Goal: Transaction & Acquisition: Download file/media

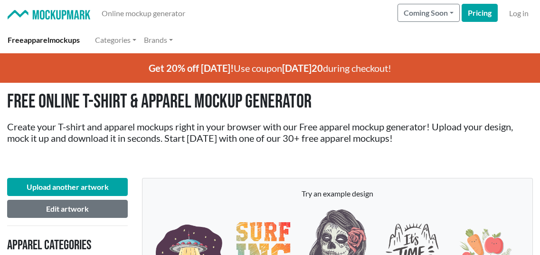
scroll to position [1045, 0]
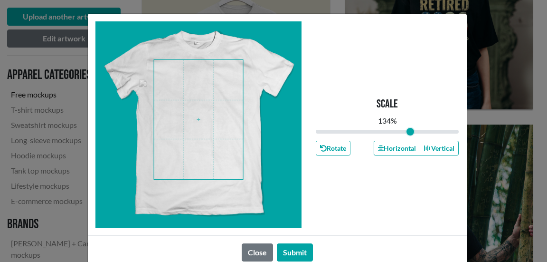
drag, startPoint x: 385, startPoint y: 134, endPoint x: 407, endPoint y: 132, distance: 22.0
type input "1.34"
click at [407, 132] on input "range" at bounding box center [387, 131] width 143 height 10
click at [208, 123] on span at bounding box center [198, 119] width 89 height 119
click at [288, 250] on button "Submit" at bounding box center [295, 252] width 36 height 18
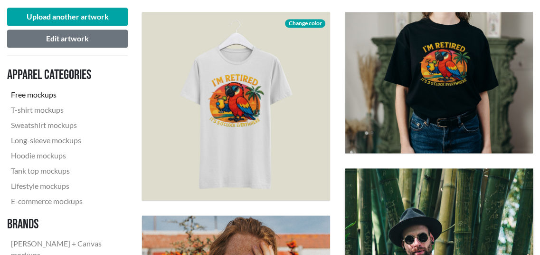
scroll to position [998, 0]
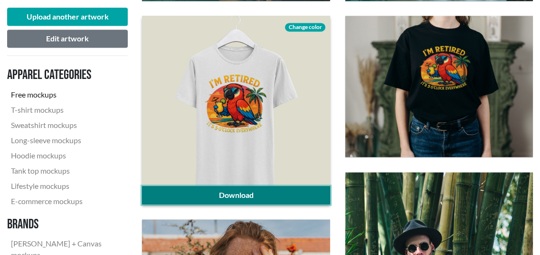
click at [271, 196] on link "Download" at bounding box center [236, 195] width 188 height 18
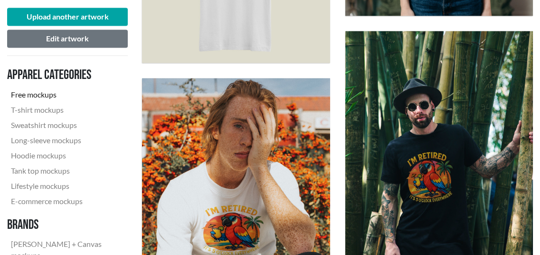
scroll to position [1188, 0]
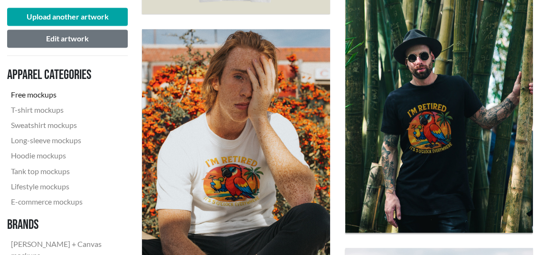
click at [124, 191] on nav "Apparel categories Free mockups T-shirt mockups Sweatshirt mockups Long-sleeve …" at bounding box center [67, 187] width 121 height 249
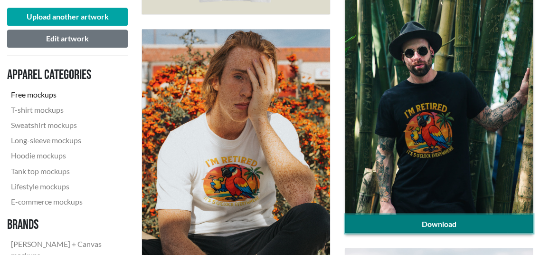
click at [414, 220] on link "Download" at bounding box center [439, 223] width 188 height 18
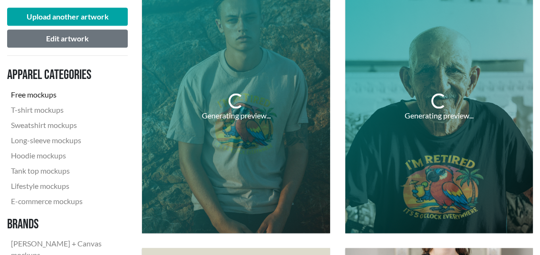
scroll to position [760, 0]
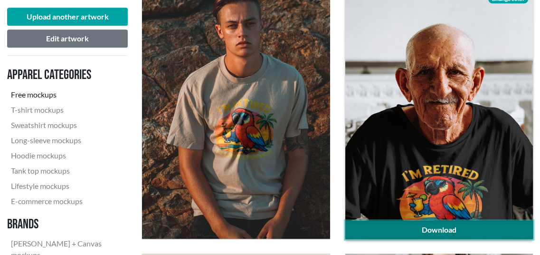
click at [411, 225] on link "Download" at bounding box center [439, 229] width 188 height 18
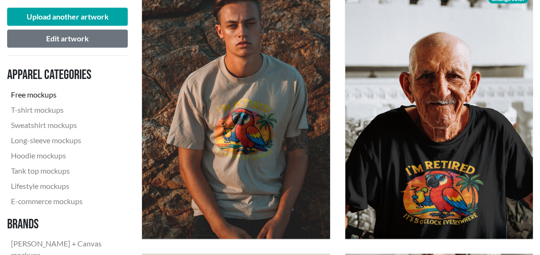
click at [122, 125] on nav "Apparel categories Free mockups T-shirt mockups Sweatshirt mockups Long-sleeve …" at bounding box center [67, 187] width 121 height 249
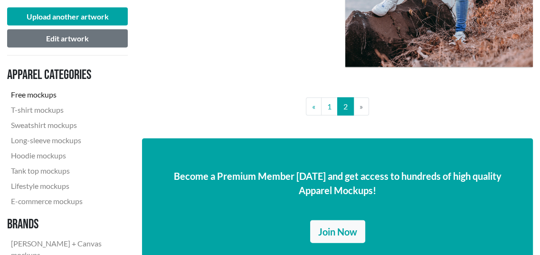
scroll to position [1616, 0]
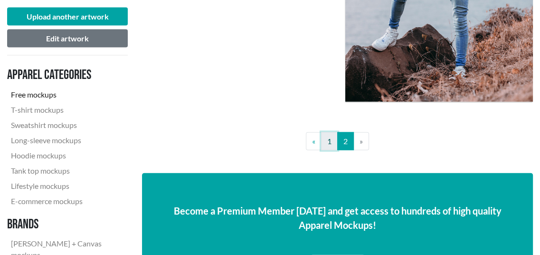
click at [329, 142] on link "1" at bounding box center [329, 141] width 17 height 18
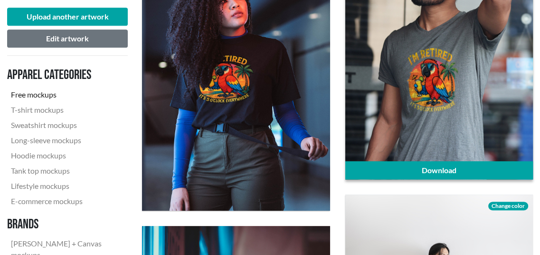
scroll to position [428, 0]
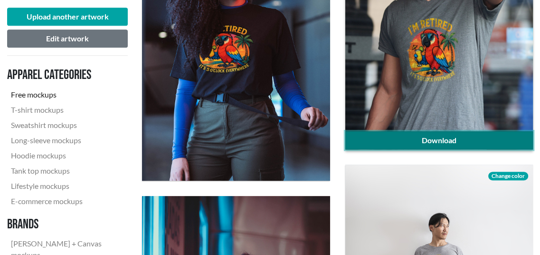
click at [473, 133] on link "Download" at bounding box center [439, 140] width 188 height 18
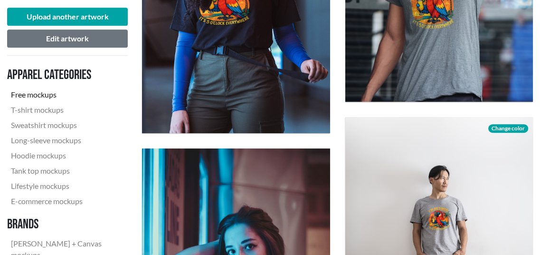
click at [126, 130] on nav "Apparel categories Free mockups T-shirt mockups Sweatshirt mockups Long-sleeve …" at bounding box center [67, 187] width 121 height 249
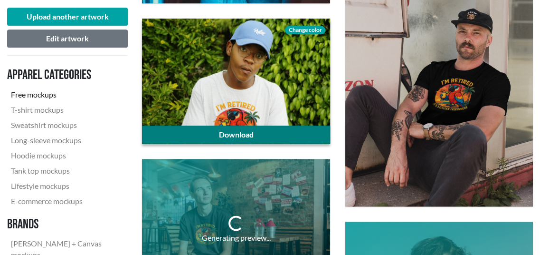
scroll to position [903, 0]
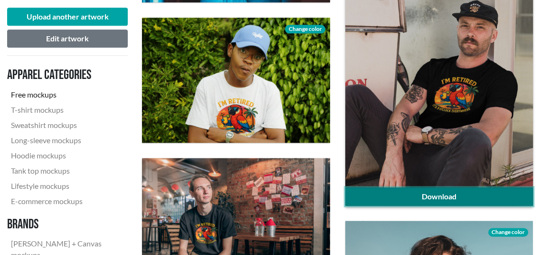
click at [434, 197] on link "Download" at bounding box center [439, 196] width 188 height 18
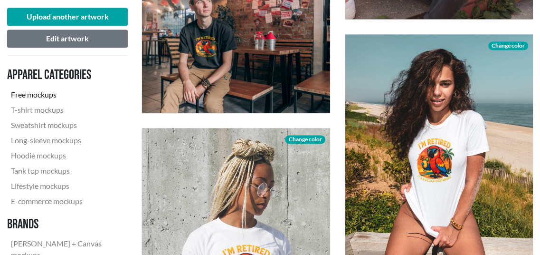
scroll to position [1093, 0]
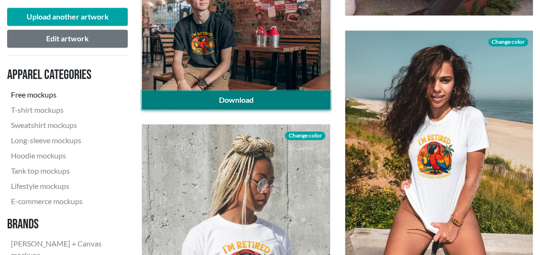
click at [234, 98] on link "Download" at bounding box center [236, 100] width 188 height 18
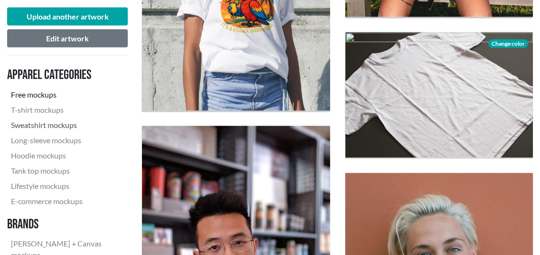
scroll to position [1378, 0]
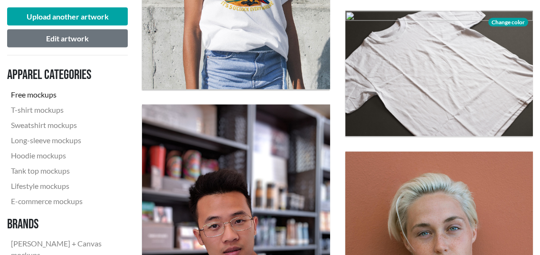
click at [123, 106] on nav "Apparel categories Free mockups T-shirt mockups Sweatshirt mockups Long-sleeve …" at bounding box center [67, 187] width 121 height 249
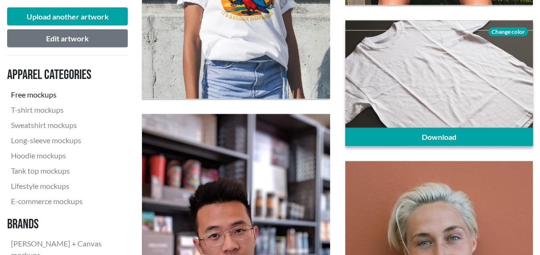
scroll to position [1330, 0]
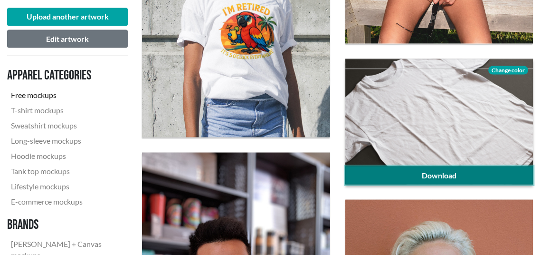
click at [441, 177] on link "Download" at bounding box center [439, 175] width 188 height 18
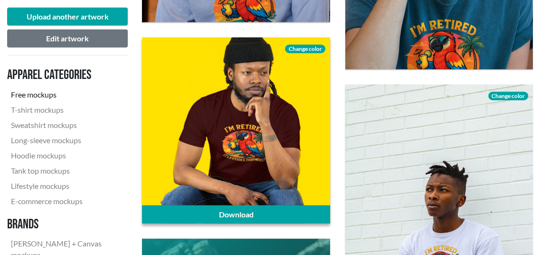
scroll to position [1758, 0]
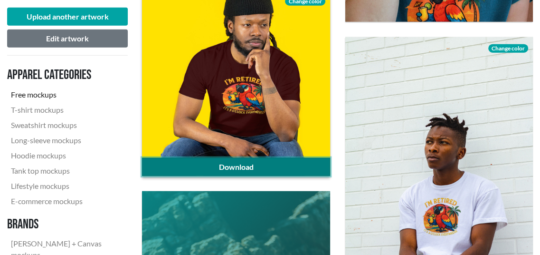
click at [239, 167] on link "Download" at bounding box center [236, 167] width 188 height 18
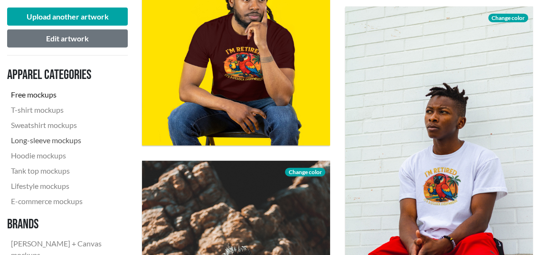
scroll to position [1806, 0]
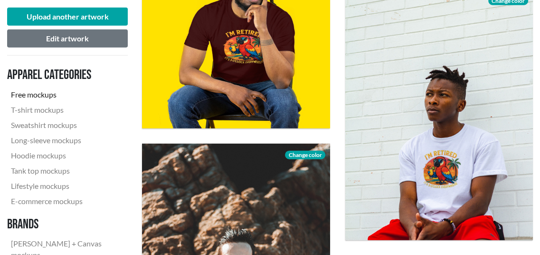
click at [112, 117] on nav "Apparel categories Free mockups T-shirt mockups Sweatshirt mockups Long-sleeve …" at bounding box center [67, 187] width 121 height 249
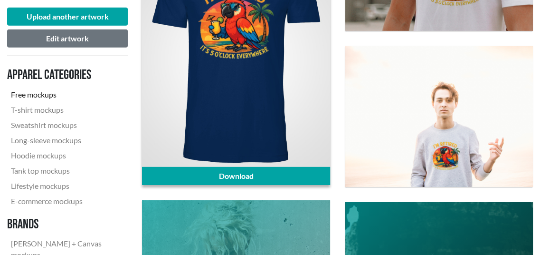
scroll to position [2281, 0]
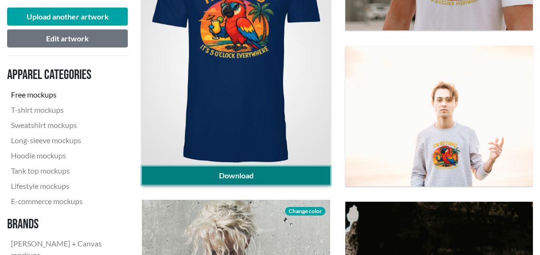
click at [222, 173] on link "Download" at bounding box center [236, 175] width 188 height 18
